Goal: Task Accomplishment & Management: Use online tool/utility

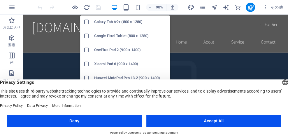
scroll to position [99, 0]
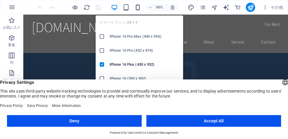
click at [138, 8] on icon "button" at bounding box center [137, 7] width 7 height 7
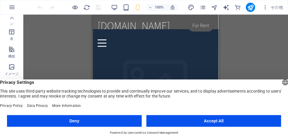
scroll to position [97, 0]
click at [281, 81] on select "English Deutsch" at bounding box center [285, 83] width 8 height 10
select select "de"
click at [281, 78] on select "English Deutsch" at bounding box center [285, 83] width 8 height 10
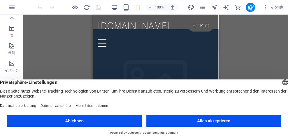
click at [281, 82] on select "Deutsch English" at bounding box center [285, 83] width 8 height 10
click at [281, 78] on select "Deutsch English" at bounding box center [285, 83] width 8 height 10
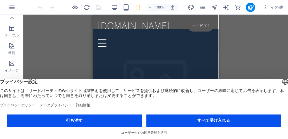
click at [210, 120] on button "すべて受け入れる" at bounding box center [213, 120] width 135 height 12
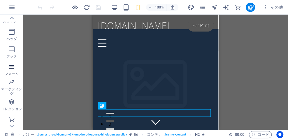
scroll to position [165, 0]
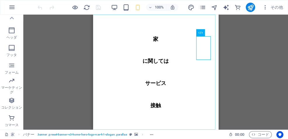
click at [135, 61] on nav "家 に関しては サービス 接触" at bounding box center [155, 72] width 125 height 115
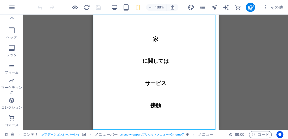
click at [76, 59] on div "既存のコンテンツを置き換えるには、ここにドラッグします。新しい要素を作成する場合は、「Ctrl」キーを押します。 H2 バナー コンテナ メニュー バナー メ…" at bounding box center [155, 72] width 265 height 115
click at [204, 7] on icon "ページ" at bounding box center [202, 7] width 7 height 7
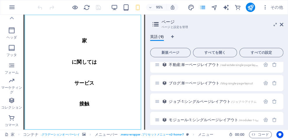
scroll to position [102, 0]
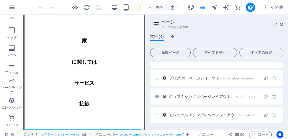
click at [11, 31] on icon "button" at bounding box center [11, 30] width 7 height 7
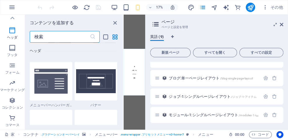
scroll to position [3704, 0]
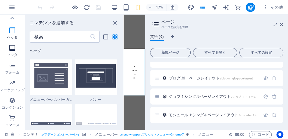
click at [11, 48] on icon "button" at bounding box center [12, 47] width 7 height 7
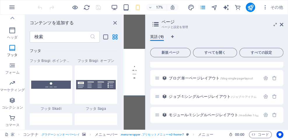
scroll to position [4131, 0]
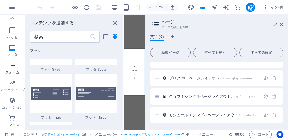
click at [19, 65] on span "フォーム" at bounding box center [12, 69] width 25 height 14
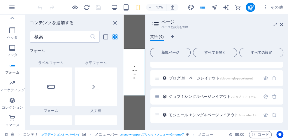
scroll to position [4411, 0]
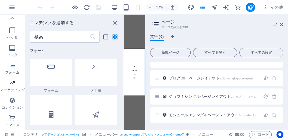
click at [13, 89] on p "マーケティング" at bounding box center [12, 89] width 25 height 5
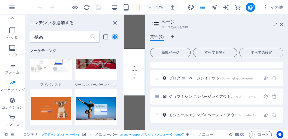
scroll to position [4981, 0]
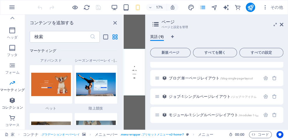
click at [10, 108] on p "コレクション" at bounding box center [12, 107] width 21 height 5
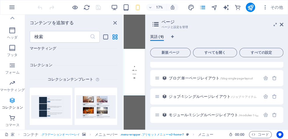
scroll to position [5336, 0]
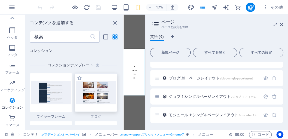
click at [88, 98] on img at bounding box center [96, 92] width 40 height 23
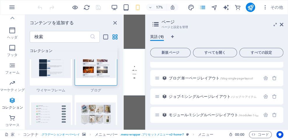
scroll to position [5355, 0]
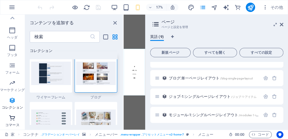
click at [12, 118] on icon "button" at bounding box center [12, 117] width 7 height 7
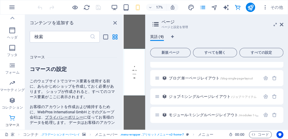
scroll to position [5617, 0]
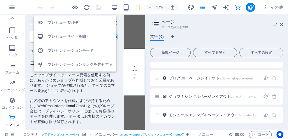
click at [68, 38] on h6 "プレビューサイトを開く" at bounding box center [80, 36] width 65 height 7
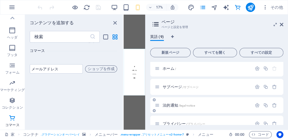
scroll to position [0, 0]
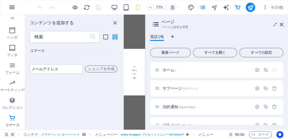
click at [11, 6] on icon "button" at bounding box center [11, 7] width 7 height 7
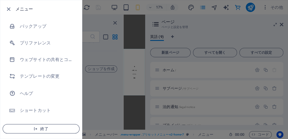
click at [54, 128] on span "終了" at bounding box center [41, 128] width 67 height 5
